Goal: Register for event/course

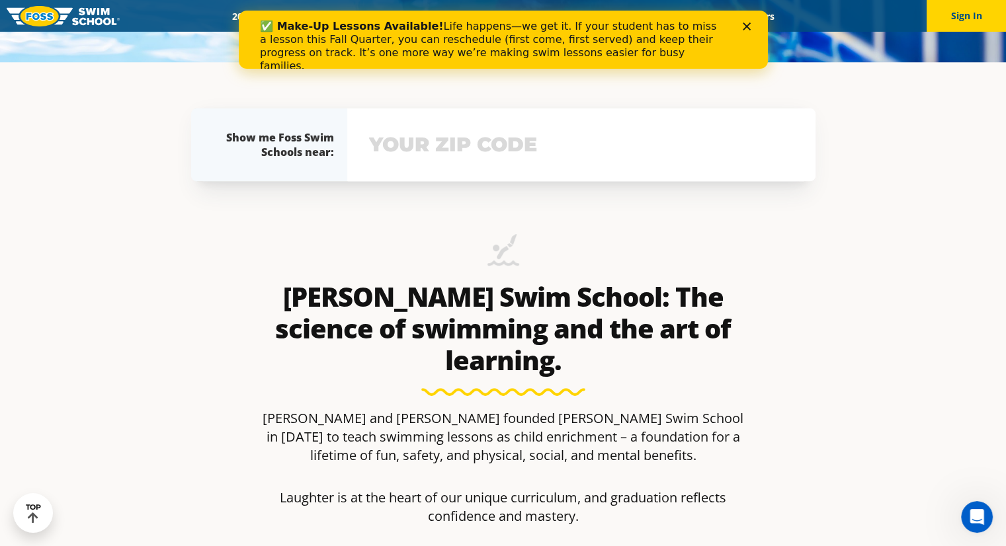
click at [437, 134] on input "text" at bounding box center [581, 145] width 431 height 38
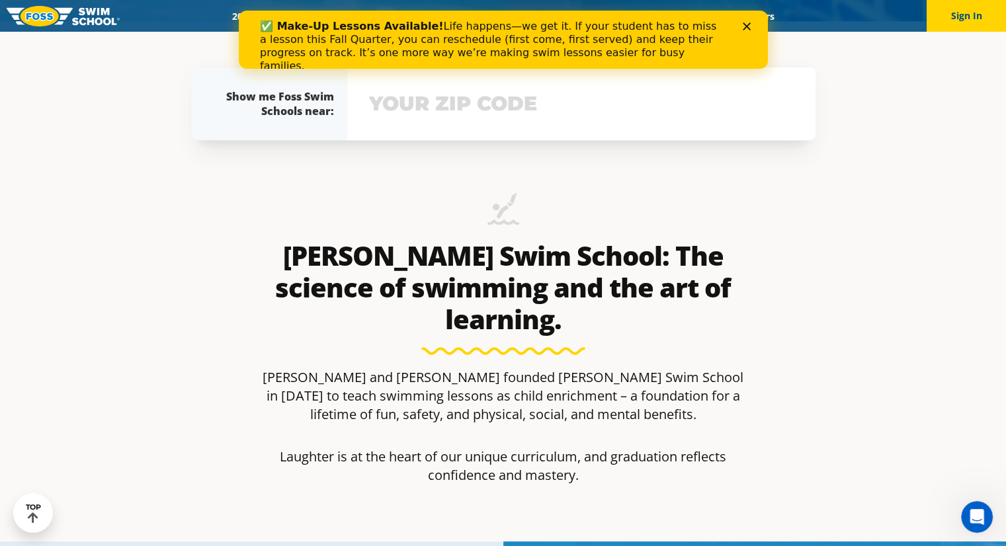
scroll to position [526, 0]
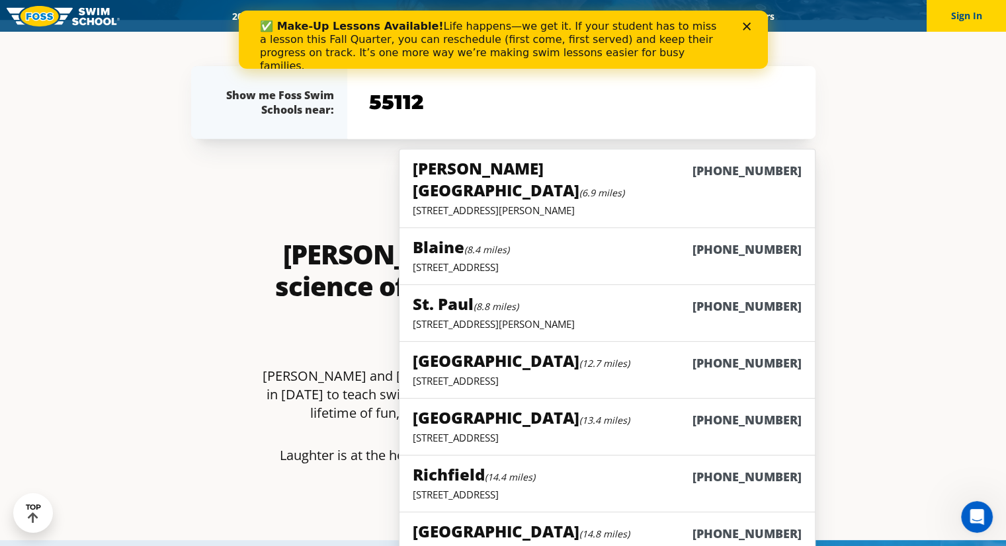
type input "55112"
click at [475, 159] on h5 "Vadnais Heights (6.9 miles)" at bounding box center [552, 179] width 279 height 44
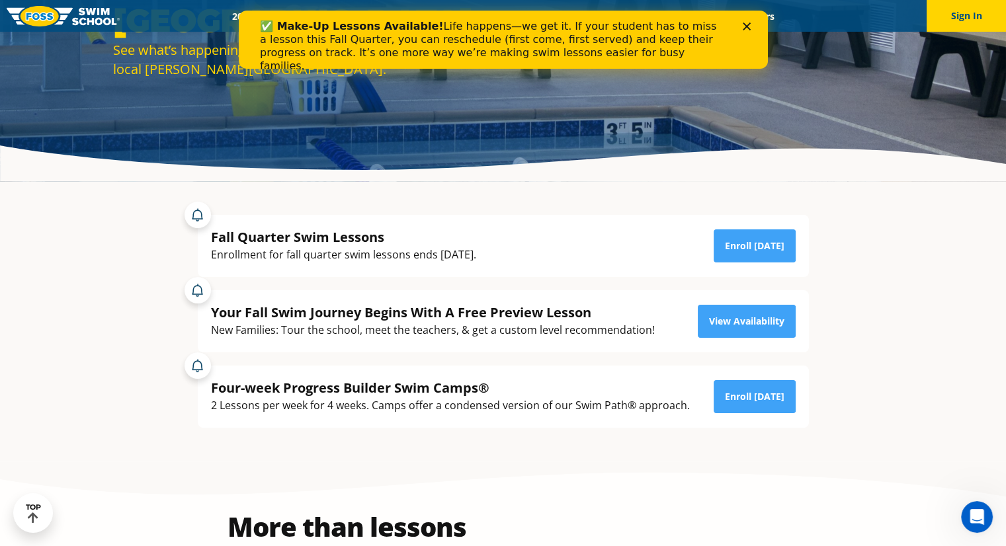
scroll to position [201, 0]
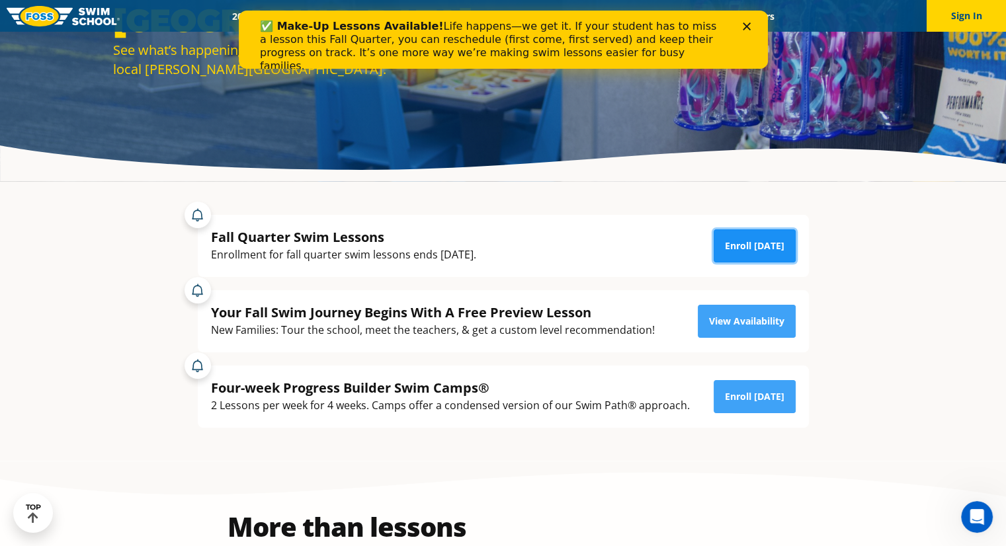
click at [767, 233] on link "Enroll [DATE]" at bounding box center [755, 245] width 82 height 33
